Goal: Task Accomplishment & Management: Complete application form

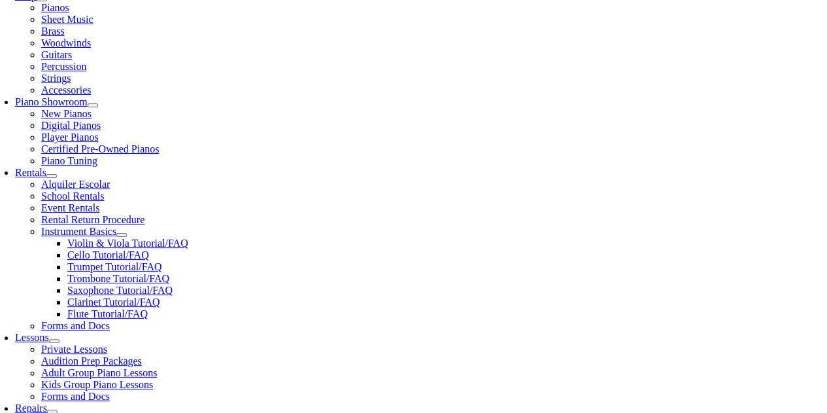
scroll to position [327, 0]
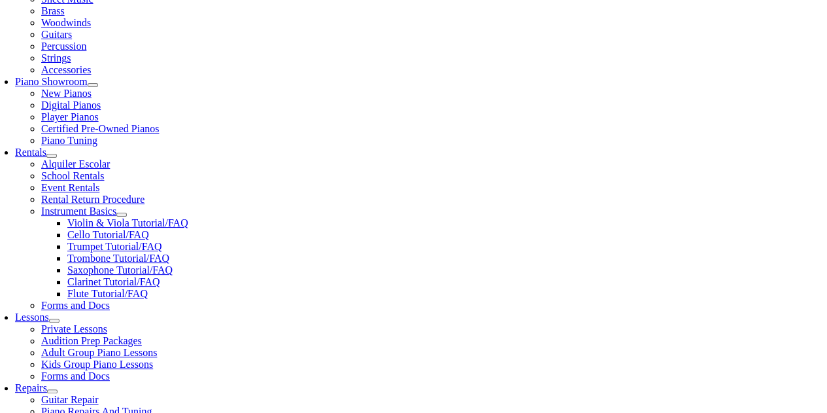
type input "Valley forge"
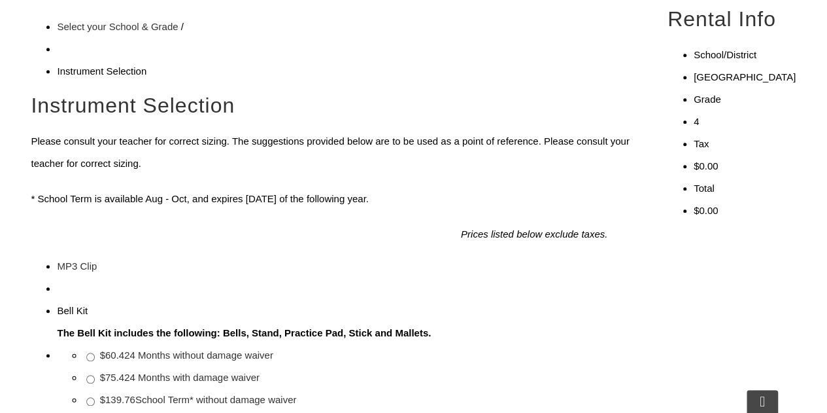
scroll to position [327, 0]
